Goal: Task Accomplishment & Management: Manage account settings

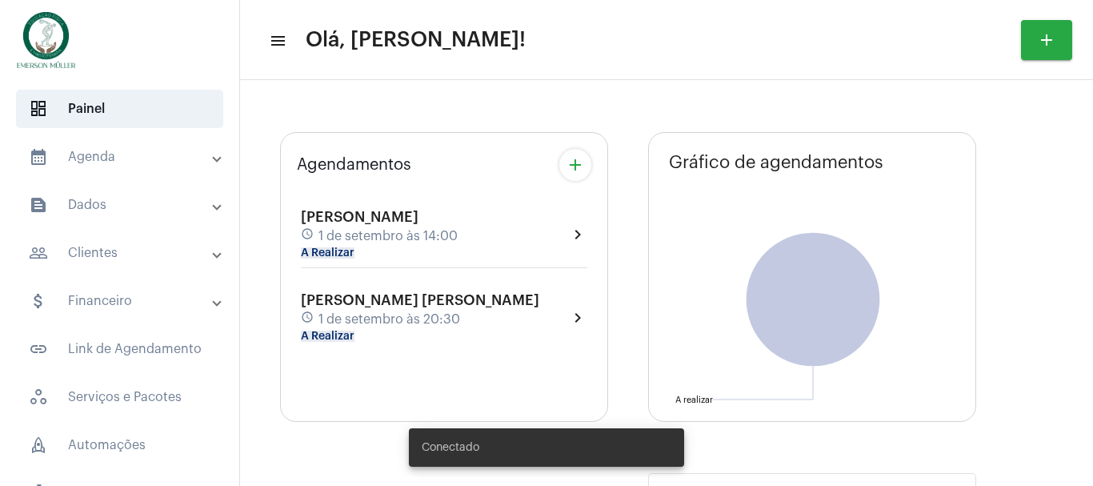
type input "[URL][DOMAIN_NAME][PERSON_NAME]"
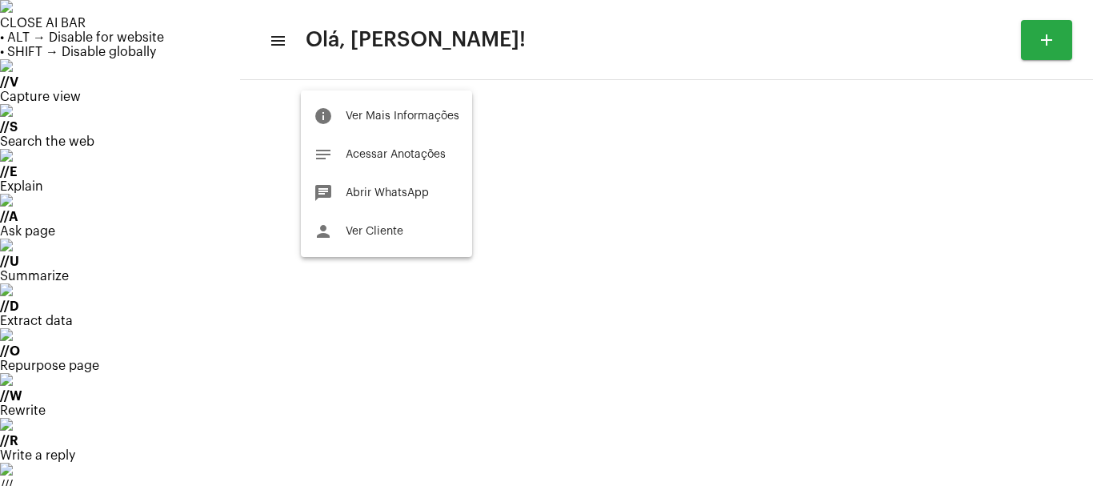
click at [106, 155] on div at bounding box center [546, 243] width 1093 height 486
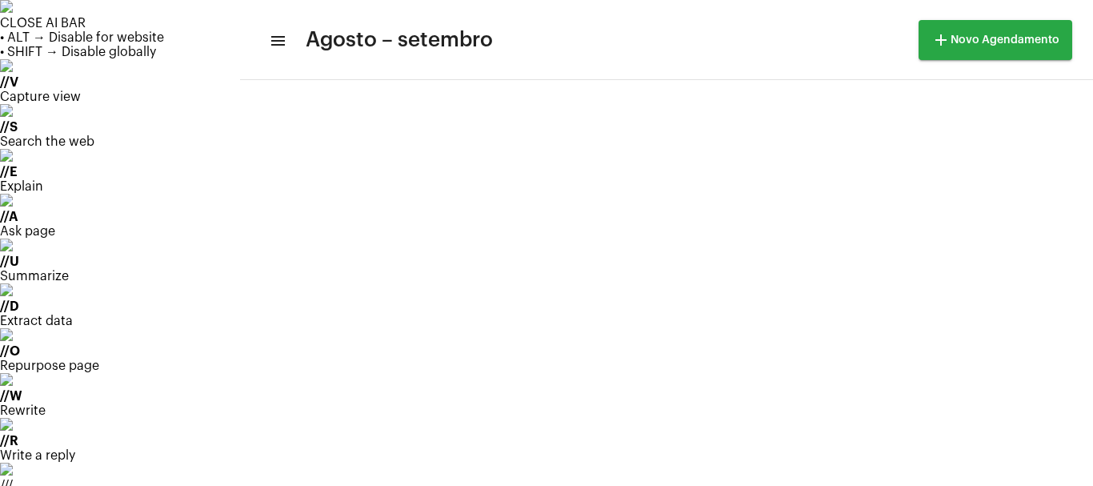
scroll to position [462, 0]
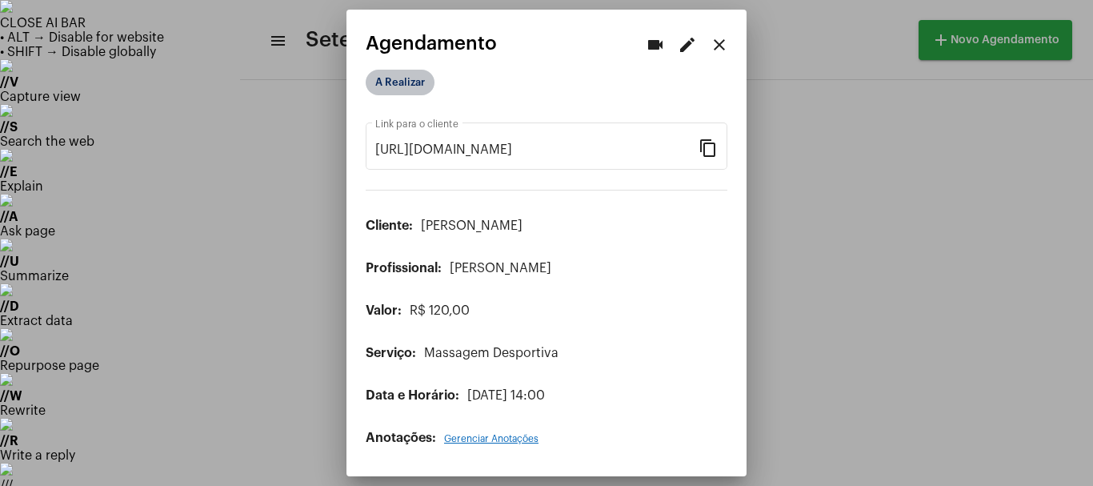
click at [401, 82] on mat-chip "A Realizar" at bounding box center [400, 83] width 69 height 26
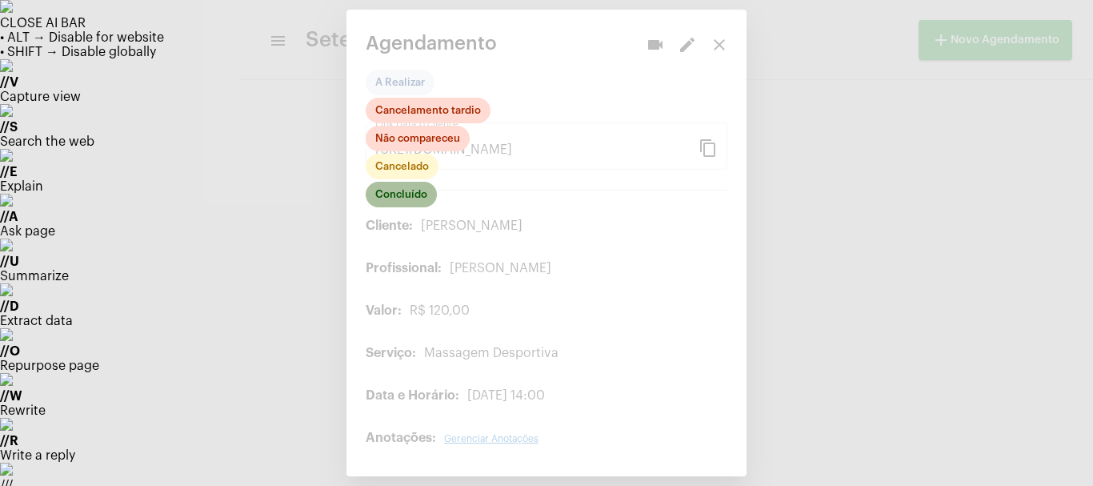
click at [417, 191] on mat-chip "Concluído" at bounding box center [401, 195] width 71 height 26
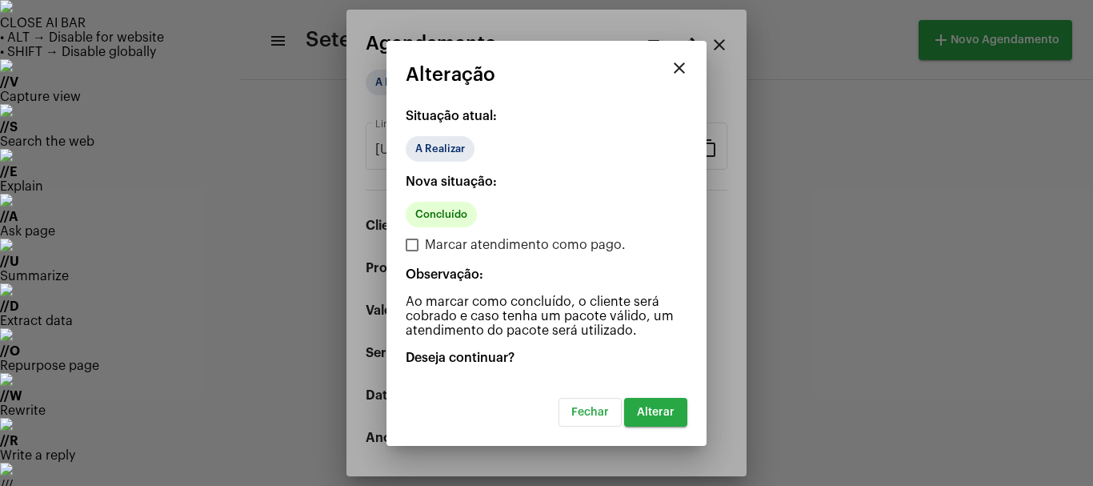
click at [647, 414] on span "Alterar" at bounding box center [656, 412] width 38 height 11
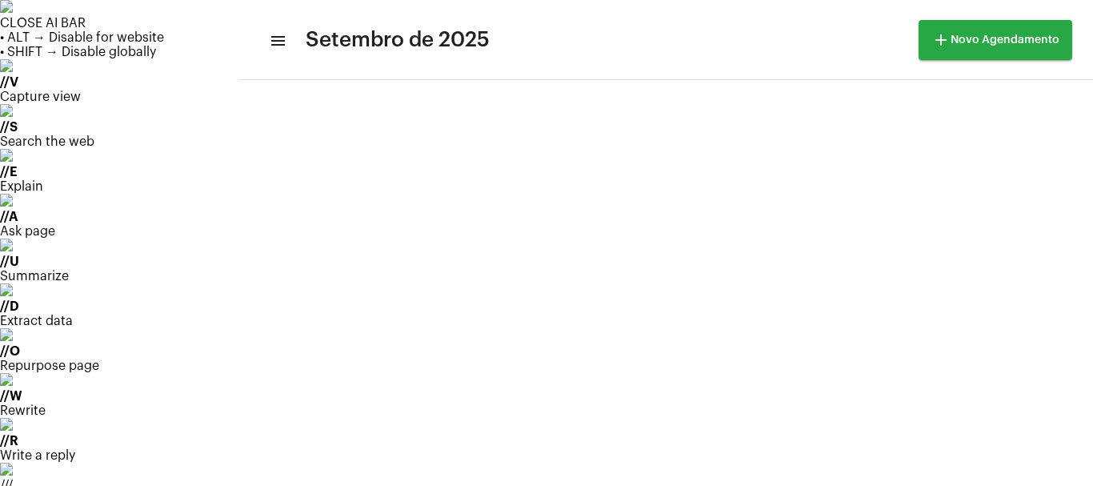
scroll to position [160, 0]
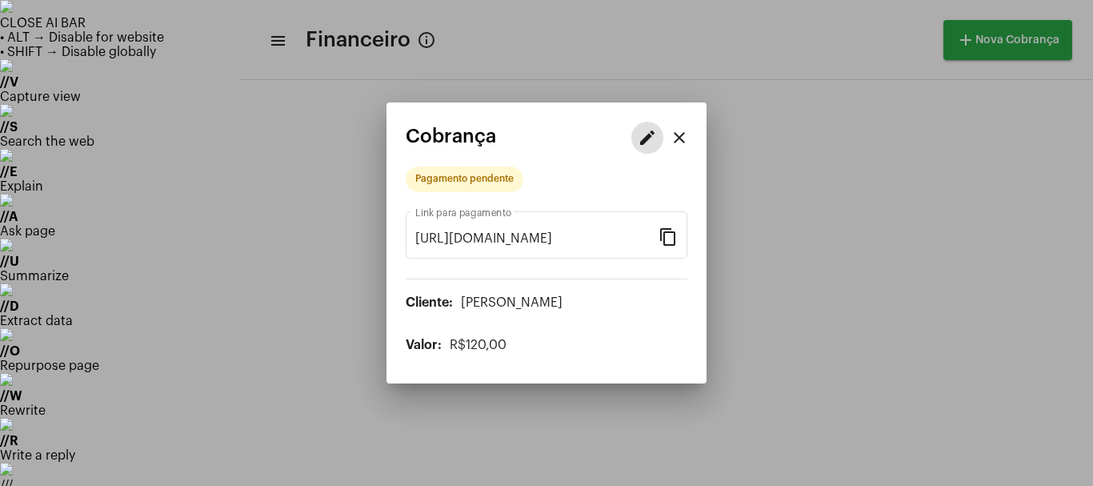
click at [645, 139] on mat-icon "edit" at bounding box center [647, 137] width 19 height 19
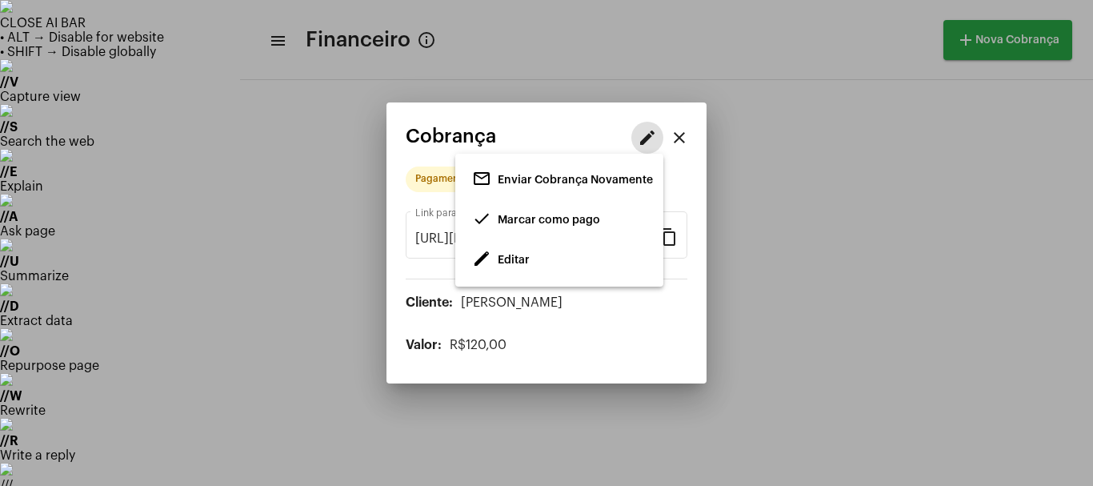
click at [520, 259] on span "Editar" at bounding box center [514, 260] width 32 height 11
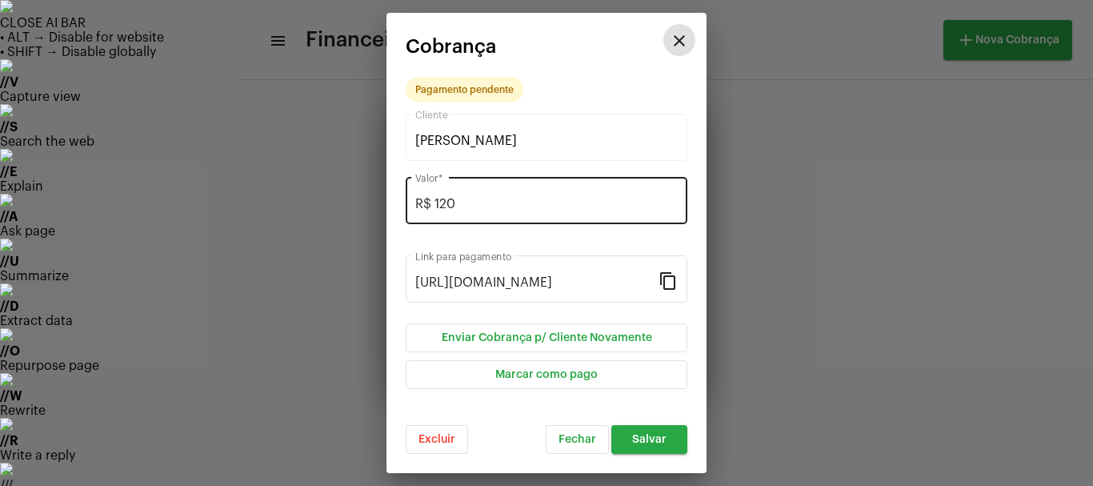
click at [458, 203] on input "R$ 120" at bounding box center [546, 204] width 263 height 14
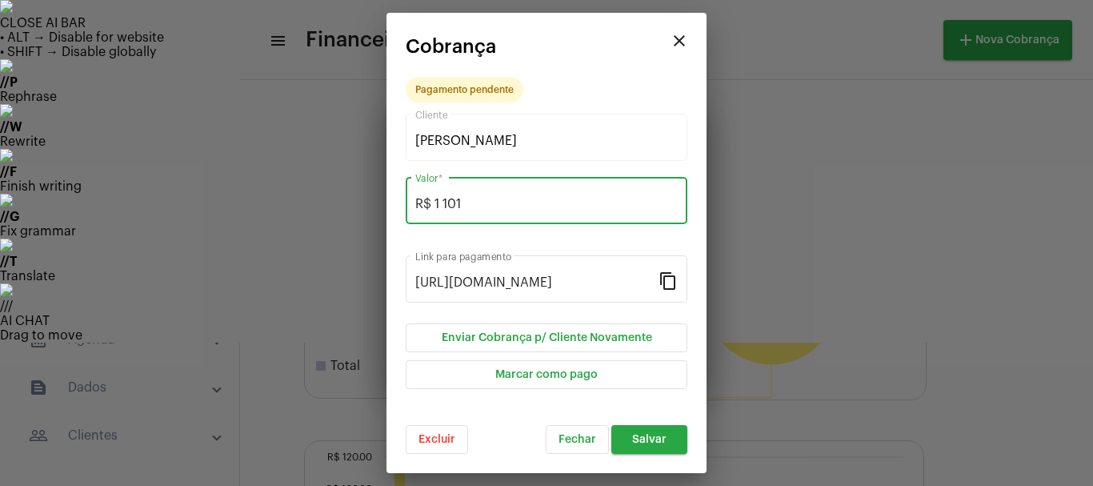
type input "R$ 1 101"
click at [664, 436] on span "Salvar" at bounding box center [649, 439] width 34 height 11
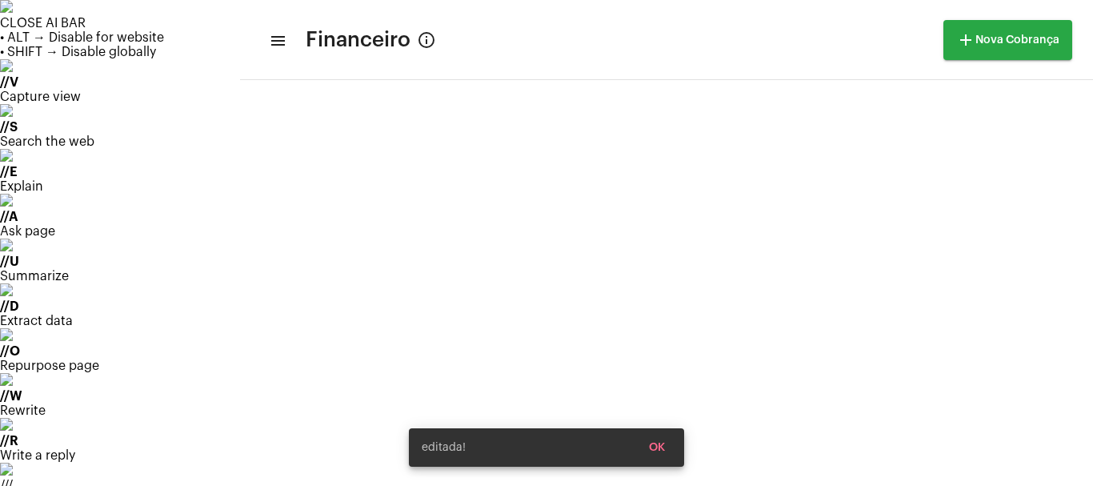
scroll to position [410, 0]
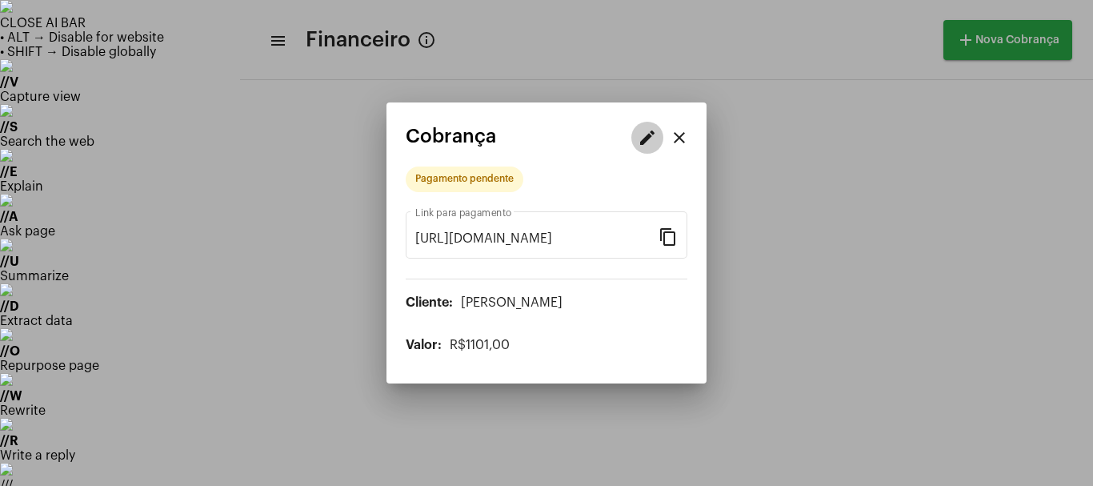
click at [647, 138] on mat-icon "edit" at bounding box center [647, 137] width 19 height 19
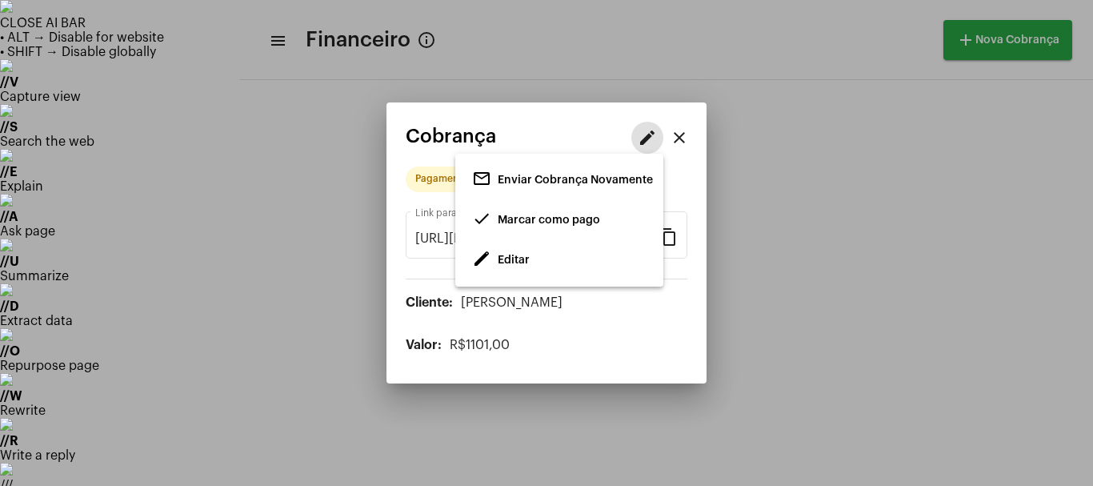
click at [522, 221] on span "Marcar como pago" at bounding box center [549, 220] width 102 height 11
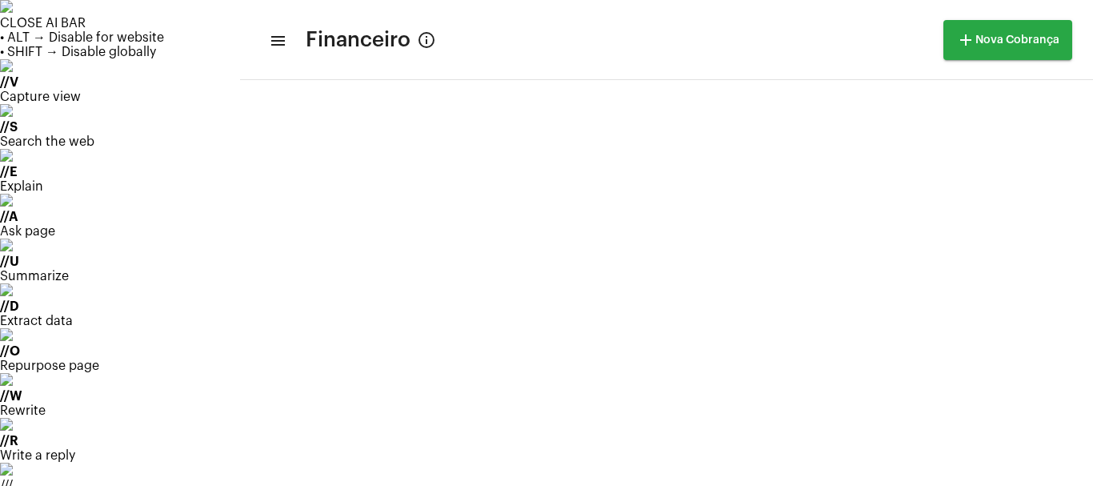
scroll to position [410, 0]
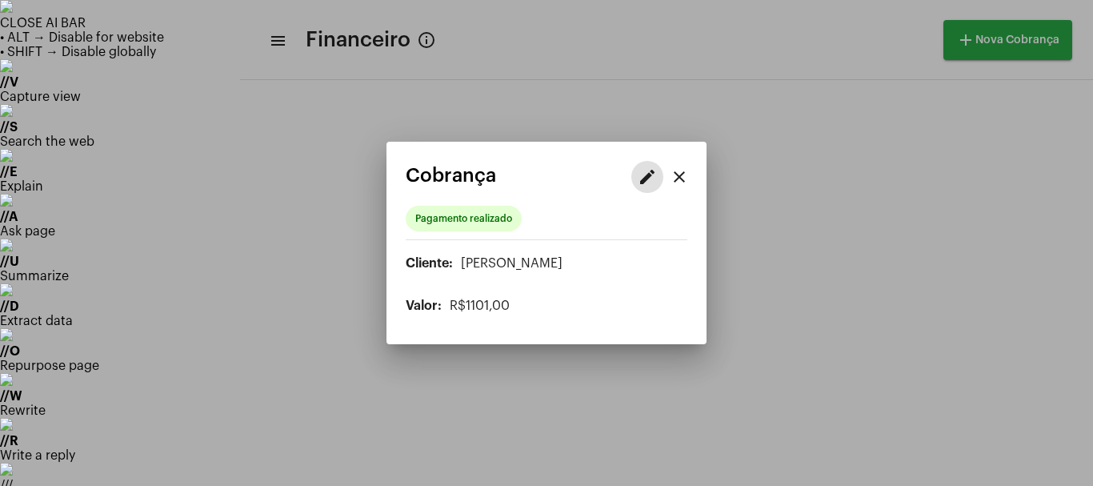
click at [644, 179] on mat-icon "edit" at bounding box center [647, 176] width 19 height 19
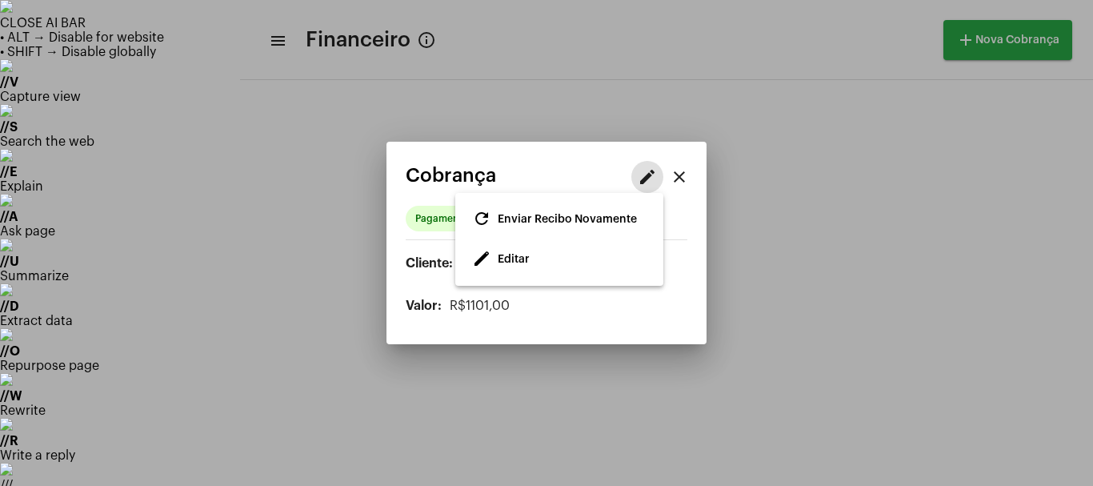
click at [518, 263] on span "Editar" at bounding box center [514, 259] width 32 height 11
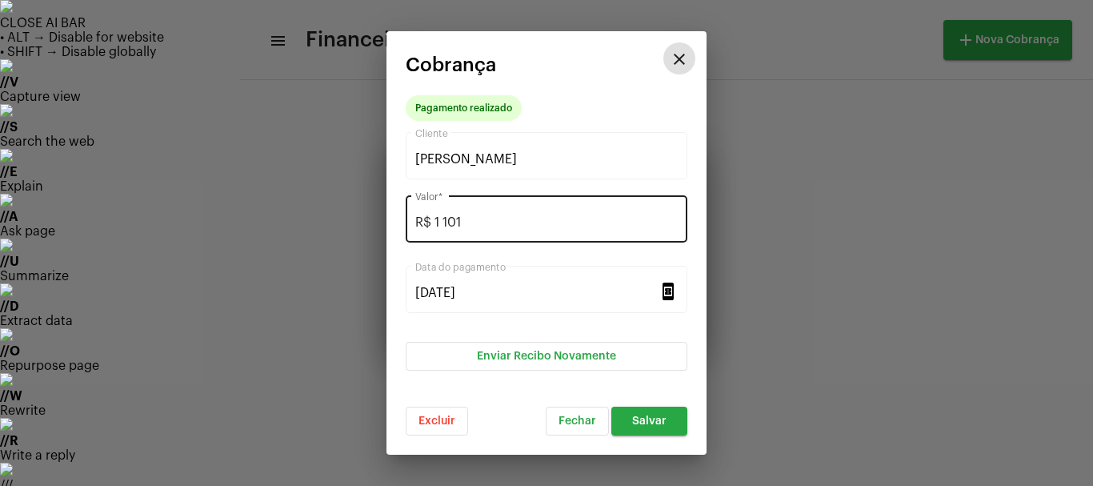
click at [467, 222] on input "R$ 1 101" at bounding box center [546, 222] width 263 height 14
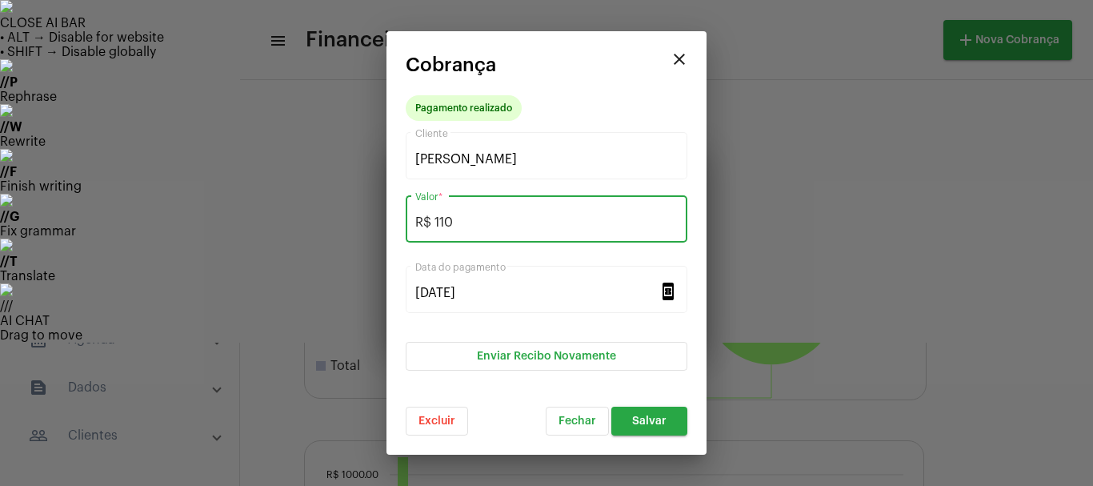
type input "R$ 110"
click at [649, 424] on span "Salvar" at bounding box center [649, 420] width 34 height 11
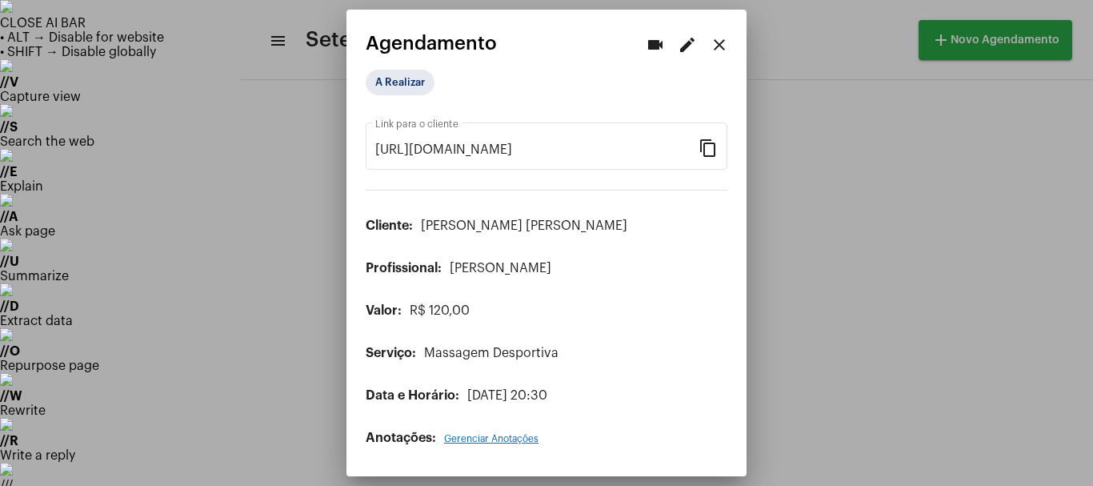
click at [111, 267] on div at bounding box center [546, 243] width 1093 height 486
